Goal: Check status: Check status

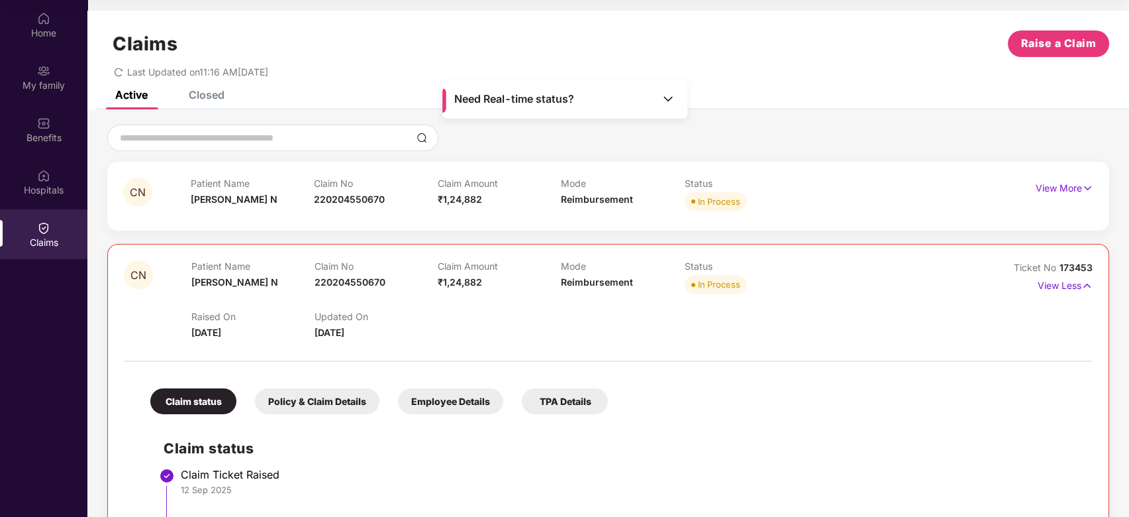
scroll to position [309, 0]
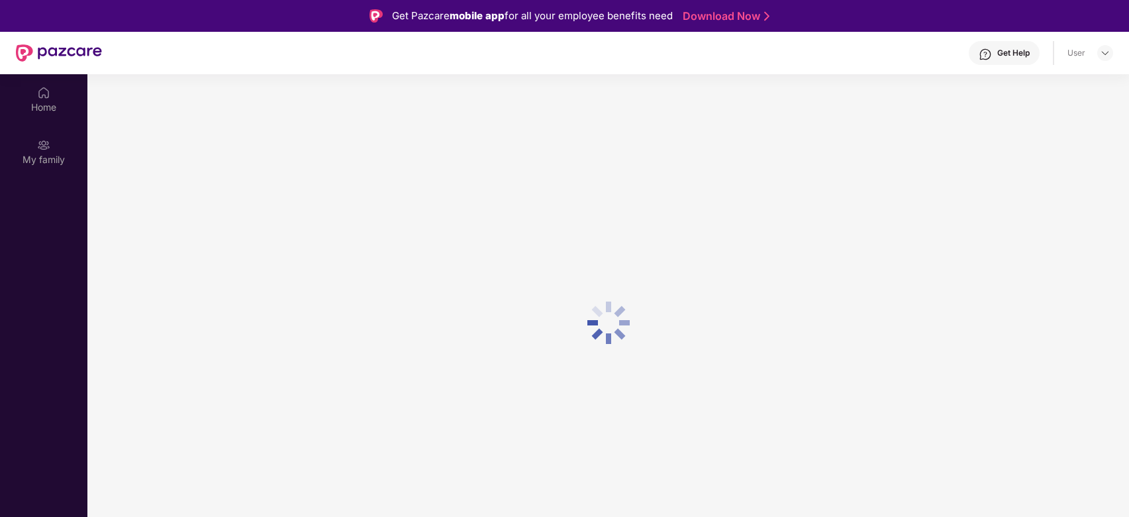
scroll to position [74, 0]
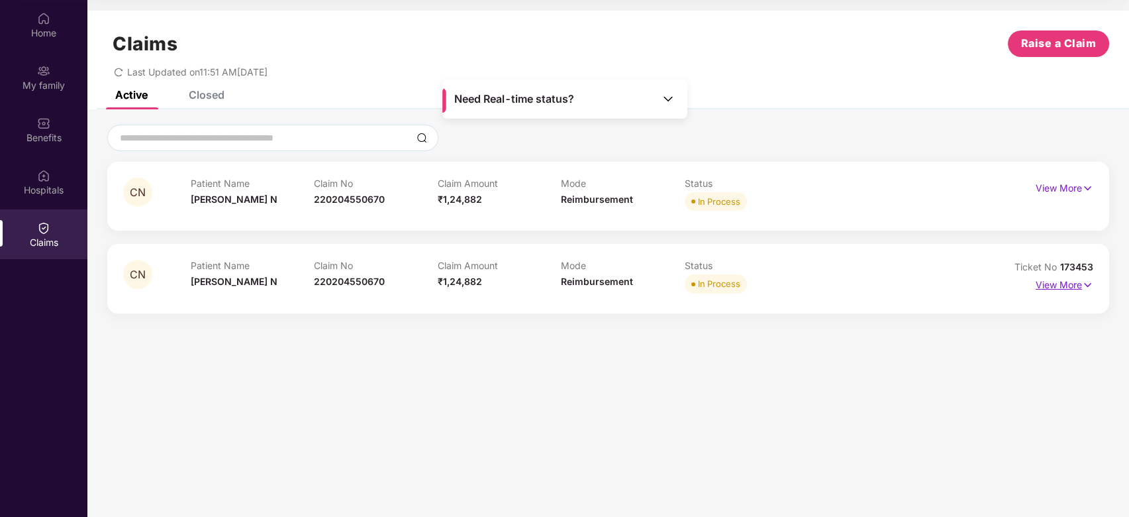
click at [1072, 286] on p "View More" at bounding box center [1065, 283] width 58 height 18
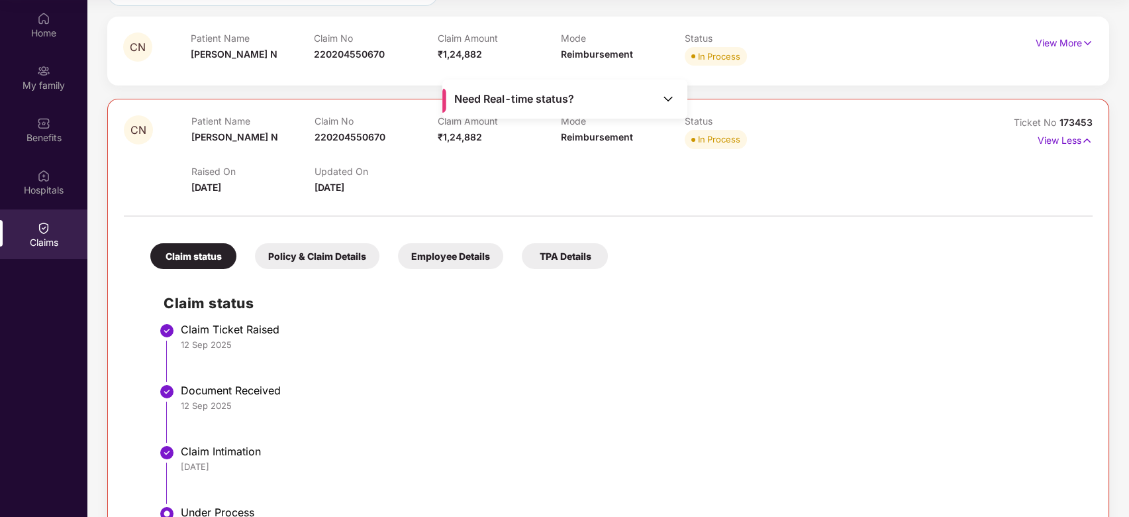
scroll to position [309, 0]
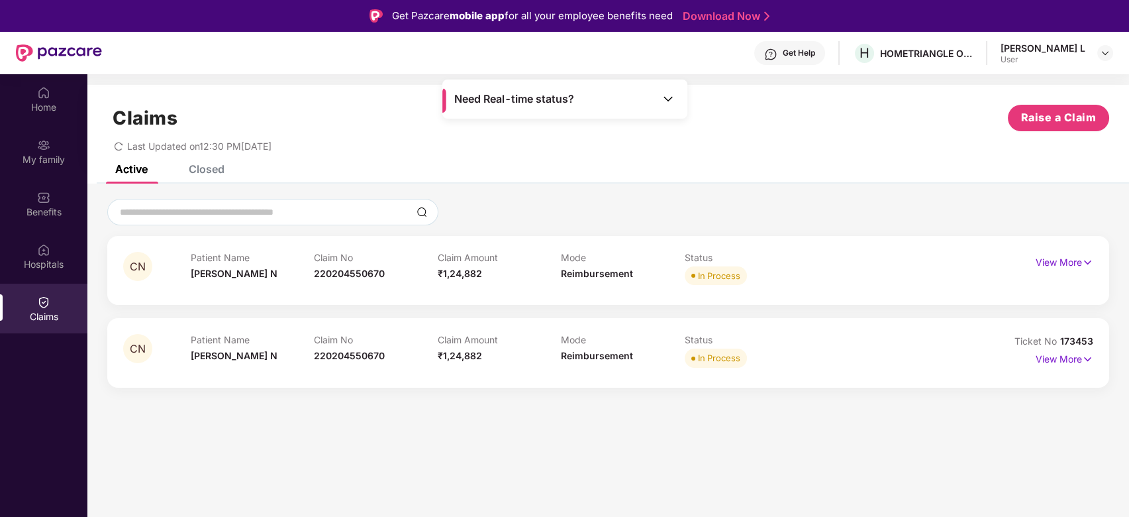
click at [1060, 347] on div "Ticket No 173453" at bounding box center [1054, 341] width 79 height 15
click at [1061, 358] on p "View More" at bounding box center [1065, 357] width 58 height 18
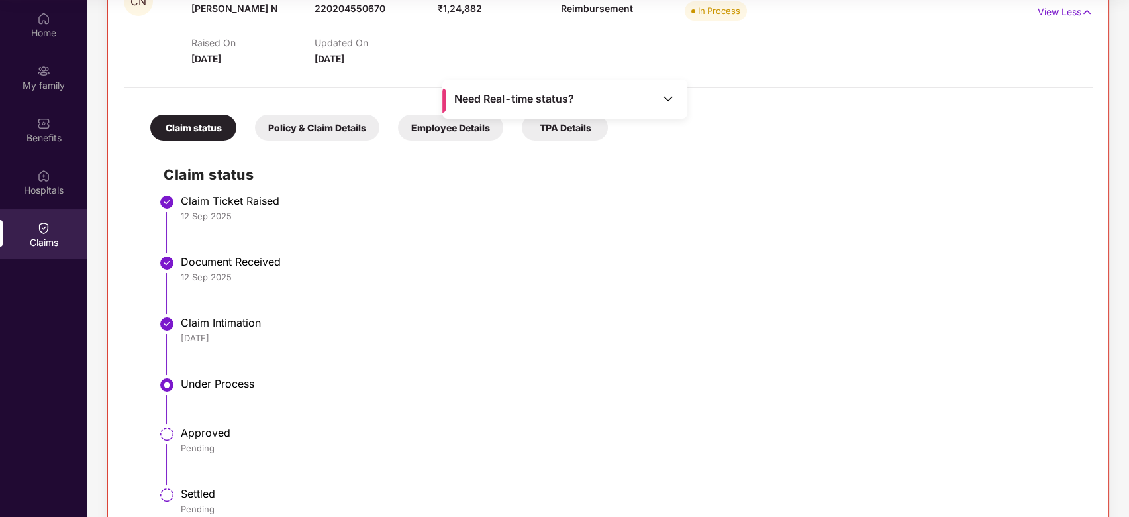
scroll to position [221, 0]
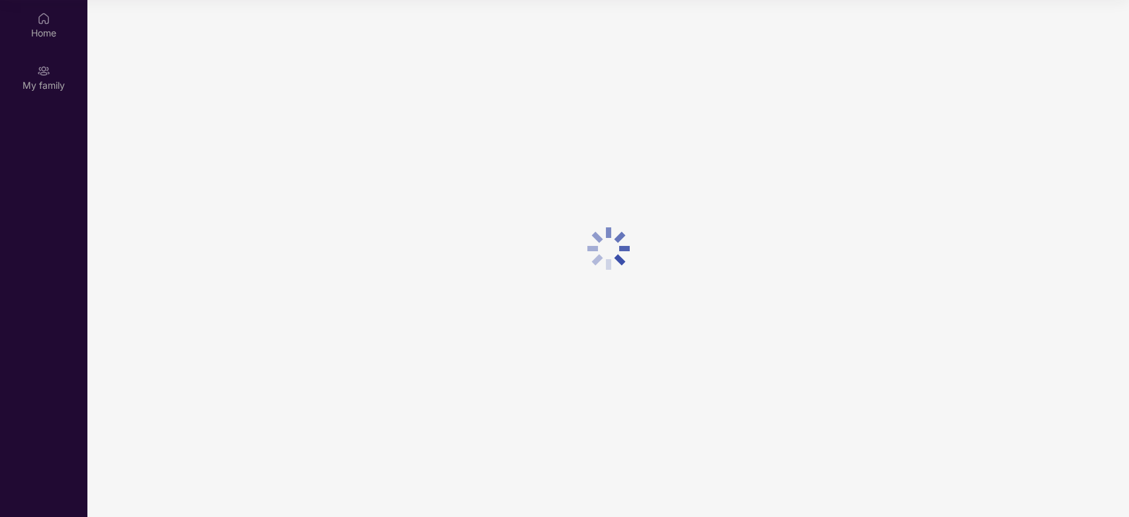
scroll to position [74, 0]
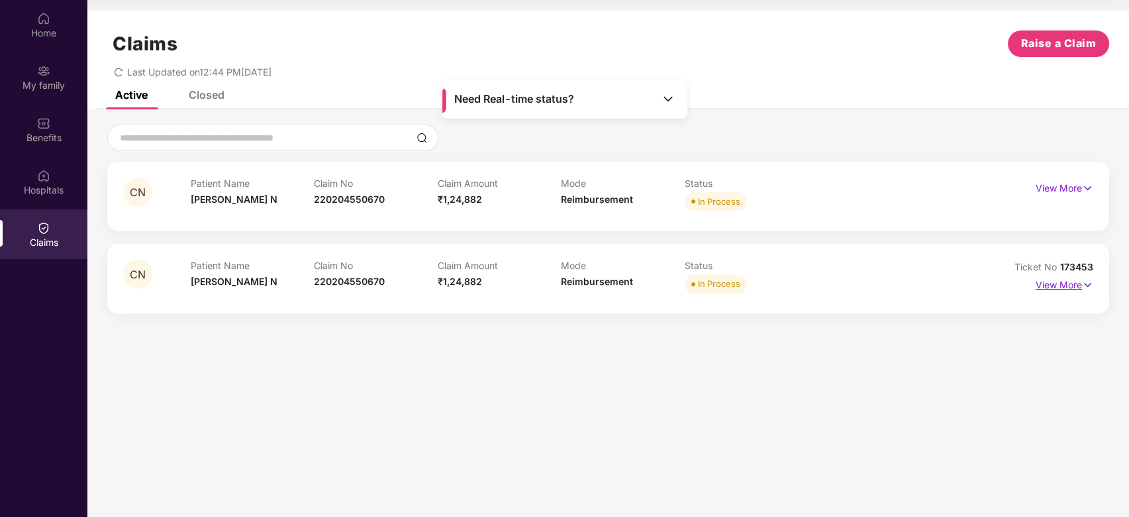
click at [1072, 278] on p "View More" at bounding box center [1065, 283] width 58 height 18
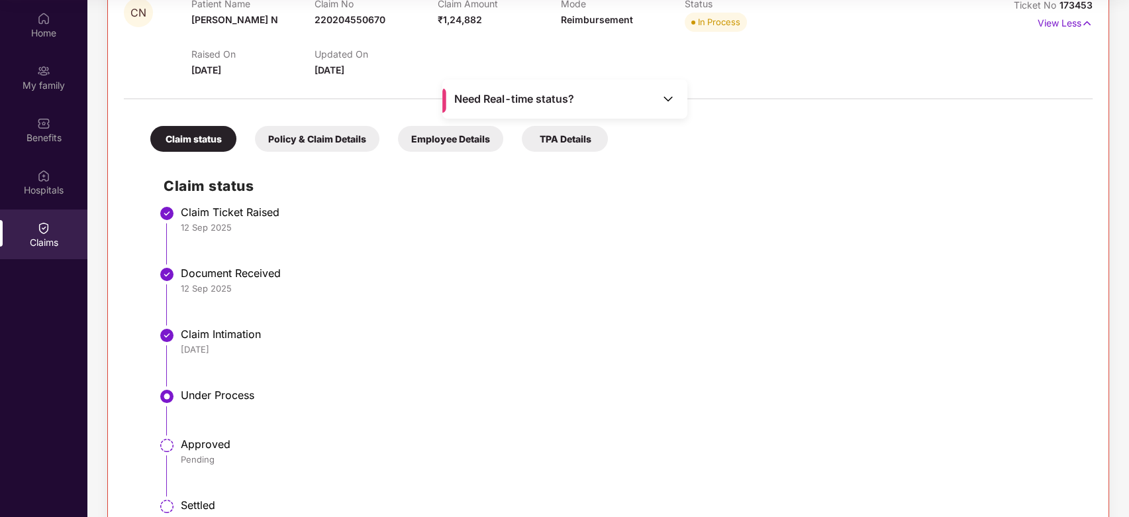
scroll to position [309, 0]
